Goal: Register for event/course

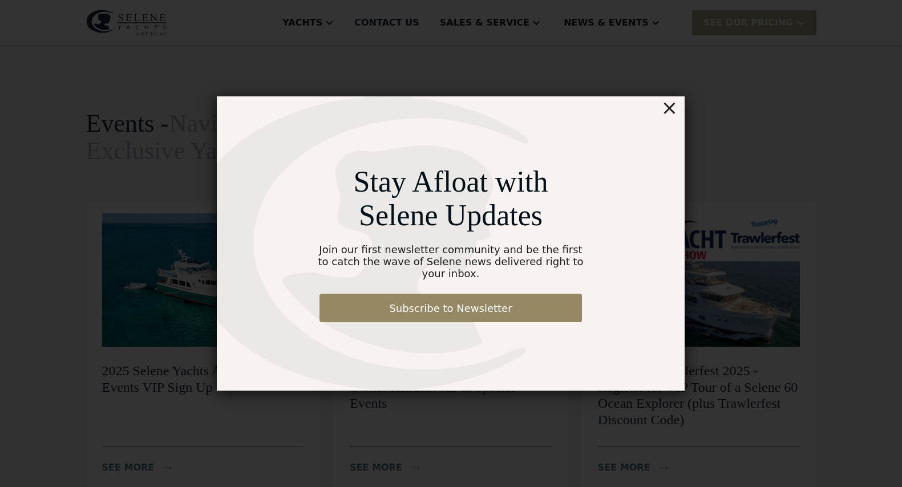
click at [668, 112] on div "×" at bounding box center [669, 107] width 17 height 23
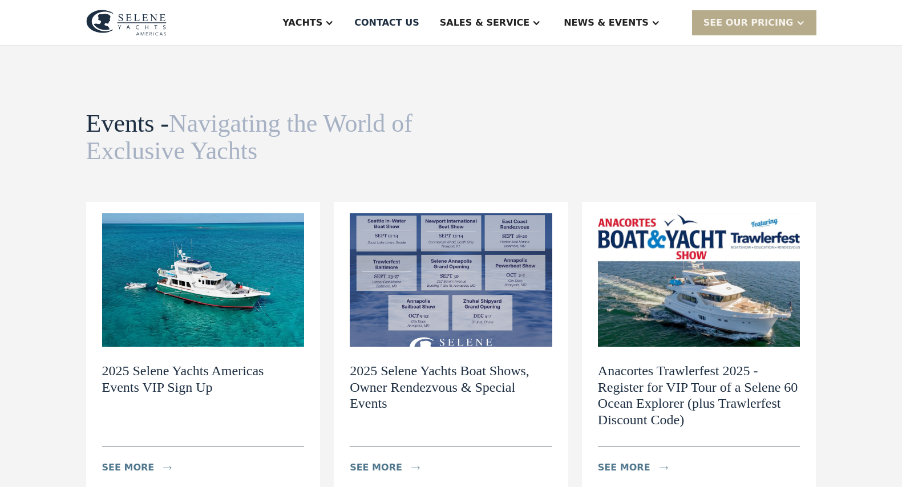
click at [192, 269] on img at bounding box center [203, 279] width 202 height 133
click at [185, 372] on h2 "2025 Selene Yachts Americas Events VIP Sign Up" at bounding box center [203, 379] width 202 height 33
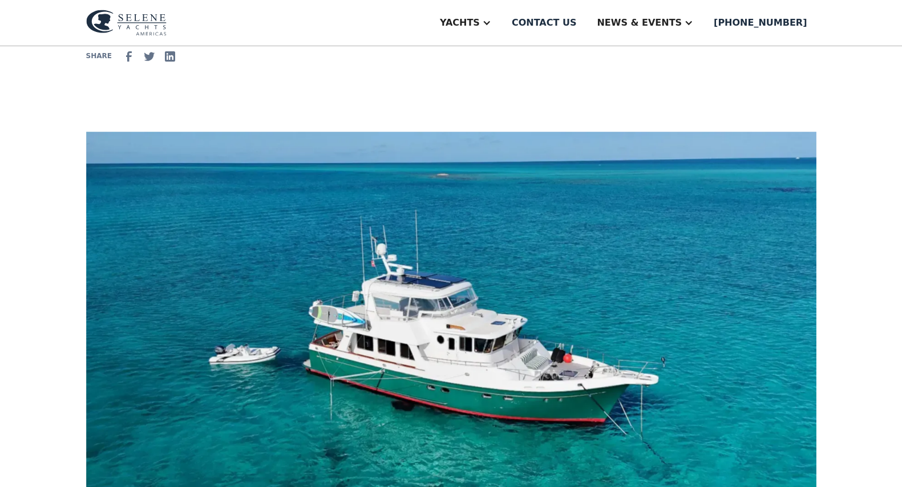
scroll to position [513, 0]
